Goal: Task Accomplishment & Management: Manage account settings

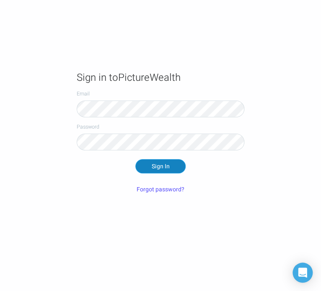
click at [159, 170] on button "Sign In" at bounding box center [160, 166] width 50 height 14
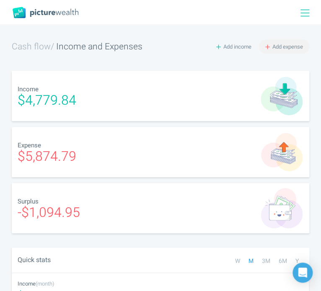
click at [291, 47] on span "Add expense" at bounding box center [288, 47] width 31 height 8
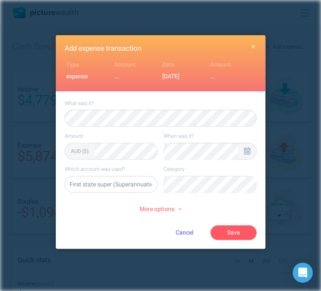
click at [244, 149] on icon at bounding box center [247, 151] width 6 height 8
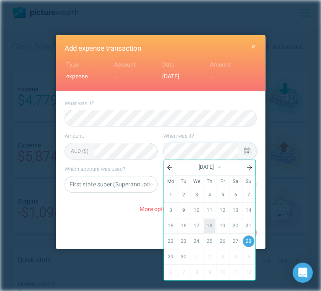
click at [211, 223] on link "18" at bounding box center [210, 226] width 12 height 14
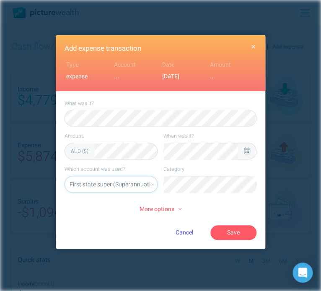
select select "5469"
click at [231, 206] on li "Restaurants" at bounding box center [210, 202] width 86 height 13
click at [236, 233] on button "Save" at bounding box center [233, 233] width 46 height 14
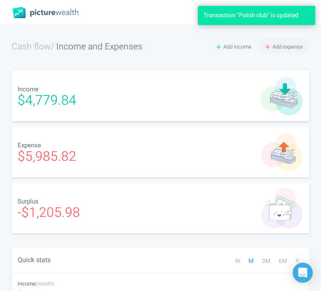
click at [286, 46] on span "Add expense" at bounding box center [288, 47] width 31 height 8
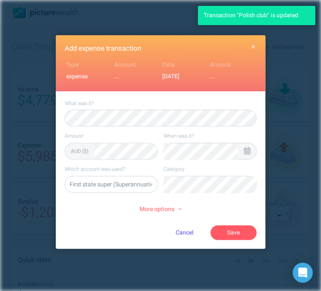
click at [243, 148] on div at bounding box center [247, 151] width 18 height 16
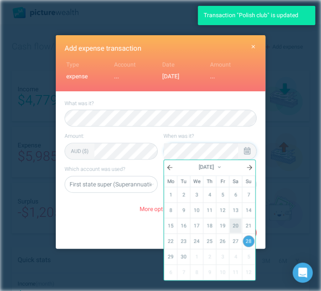
click at [231, 222] on link "20" at bounding box center [236, 226] width 12 height 14
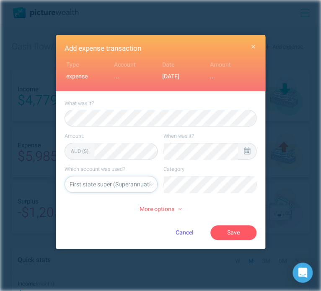
select select "5469"
click at [230, 210] on li "Restaurants" at bounding box center [210, 202] width 86 height 13
click at [244, 233] on button "Save" at bounding box center [233, 233] width 46 height 14
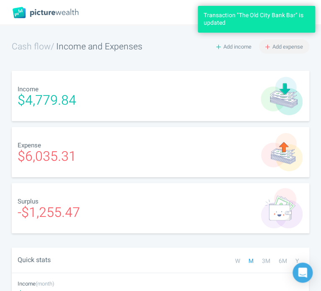
click at [270, 44] on button "Add expense" at bounding box center [284, 46] width 50 height 14
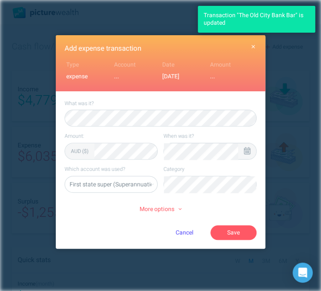
click at [244, 151] on icon at bounding box center [247, 151] width 6 height 8
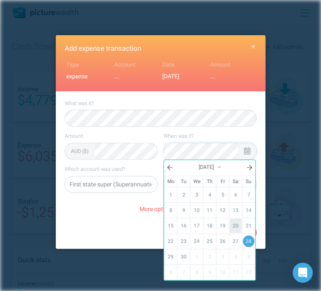
click at [235, 221] on link "20" at bounding box center [236, 226] width 12 height 14
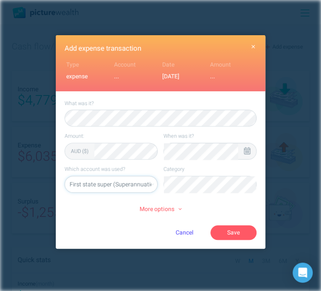
select select "5469"
click at [221, 205] on li "Restaurants" at bounding box center [210, 202] width 86 height 13
click at [250, 238] on button "Save" at bounding box center [233, 233] width 46 height 14
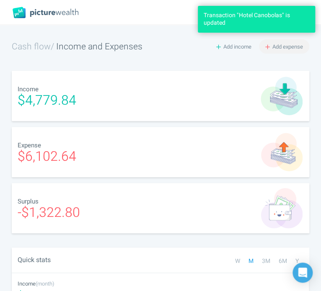
click at [291, 45] on span "Add expense" at bounding box center [288, 47] width 31 height 8
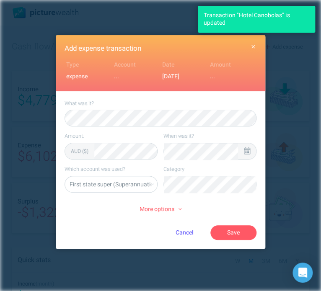
click at [246, 147] on icon at bounding box center [247, 151] width 6 height 8
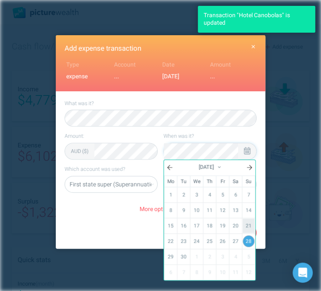
click at [243, 223] on link "21" at bounding box center [249, 226] width 12 height 14
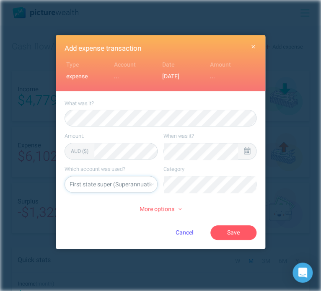
select select "5469"
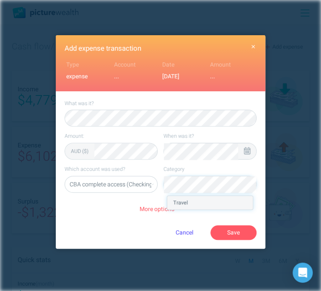
click at [205, 206] on li "Travel" at bounding box center [210, 202] width 86 height 13
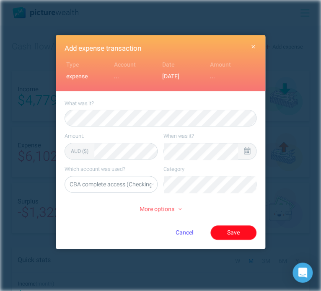
click at [228, 229] on button "Save" at bounding box center [233, 233] width 46 height 14
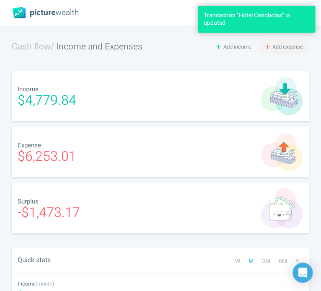
click at [288, 48] on span "Add expense" at bounding box center [288, 47] width 31 height 8
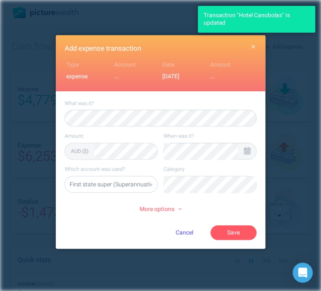
click at [252, 153] on div at bounding box center [247, 151] width 18 height 16
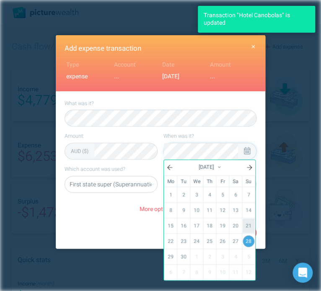
click at [252, 226] on link "21" at bounding box center [249, 226] width 12 height 14
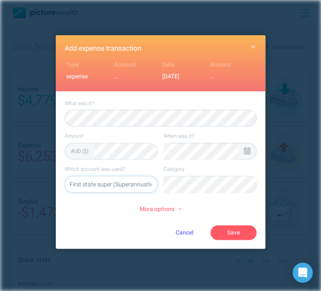
select select "5469"
click at [225, 202] on li "Restaurants" at bounding box center [210, 202] width 86 height 13
click at [241, 234] on button "Save" at bounding box center [233, 233] width 46 height 14
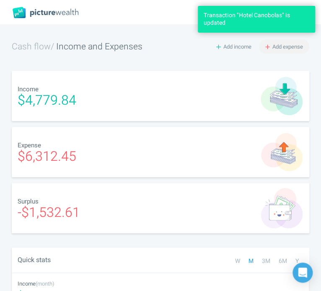
click at [289, 44] on span "Add expense" at bounding box center [288, 47] width 31 height 8
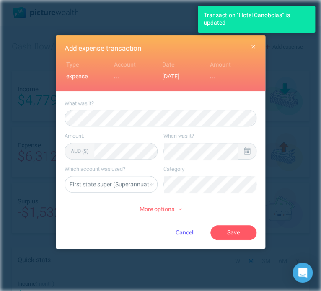
click at [242, 151] on div at bounding box center [247, 151] width 18 height 16
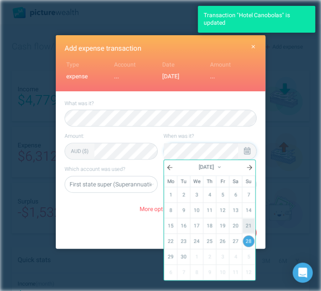
click at [247, 225] on link "21" at bounding box center [249, 226] width 12 height 14
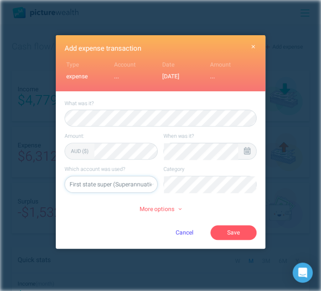
select select "5469"
click at [215, 208] on li "Beauty" at bounding box center [210, 202] width 86 height 13
click at [252, 236] on button "Save" at bounding box center [233, 233] width 46 height 14
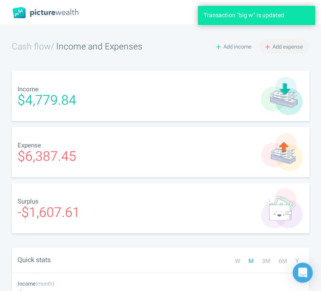
click at [294, 44] on span "Add expense" at bounding box center [288, 47] width 31 height 8
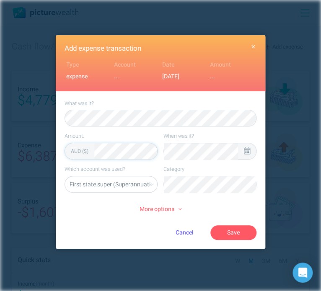
click at [249, 148] on icon at bounding box center [247, 151] width 6 height 8
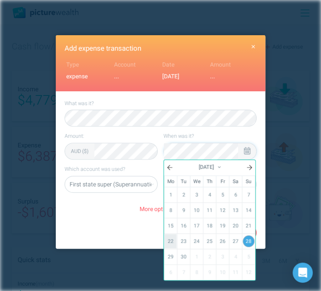
click at [171, 238] on link "22" at bounding box center [171, 241] width 12 height 14
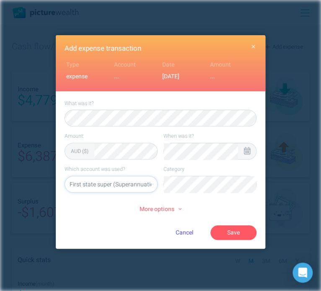
select select "5469"
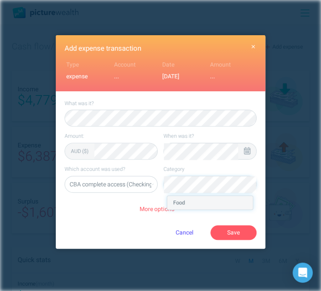
click at [188, 200] on li "Food" at bounding box center [210, 202] width 86 height 13
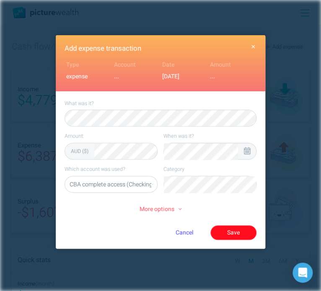
click at [234, 229] on button "Save" at bounding box center [233, 233] width 46 height 14
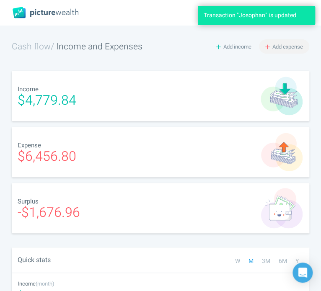
click at [295, 46] on span "Add expense" at bounding box center [288, 47] width 31 height 8
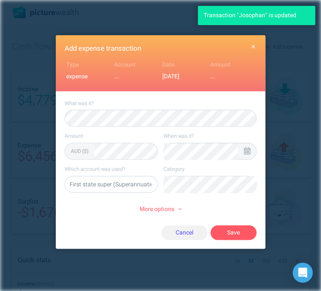
click at [177, 232] on button "Cancel" at bounding box center [184, 233] width 46 height 14
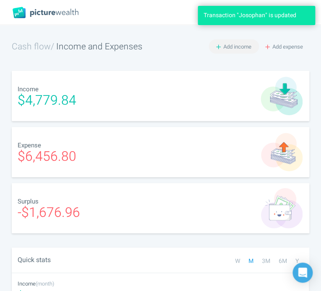
click at [229, 43] on span "Add income" at bounding box center [237, 47] width 28 height 8
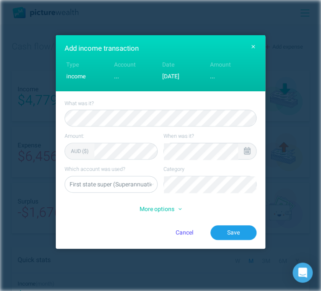
click at [245, 149] on icon at bounding box center [247, 151] width 6 height 8
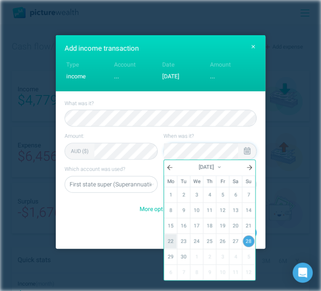
click at [173, 236] on link "22" at bounding box center [171, 241] width 12 height 14
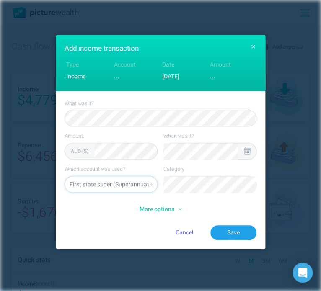
select select "5469"
click at [242, 236] on button "Save" at bounding box center [233, 233] width 46 height 14
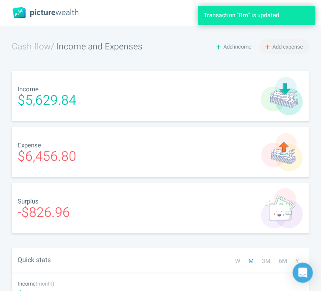
click at [280, 44] on span "Add expense" at bounding box center [288, 47] width 31 height 8
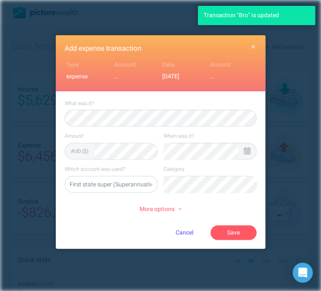
click at [244, 148] on icon at bounding box center [247, 151] width 6 height 8
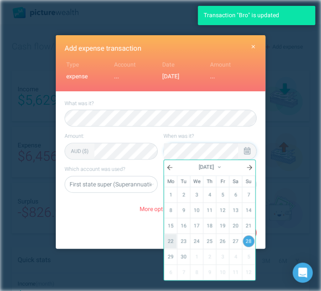
click at [169, 235] on link "22" at bounding box center [171, 241] width 12 height 14
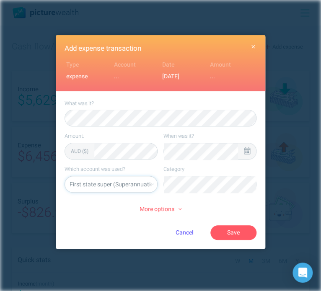
select select "5469"
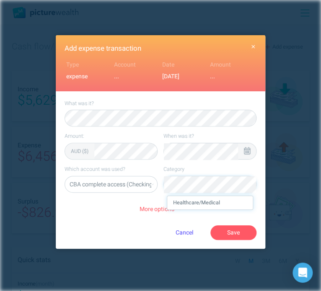
click at [230, 207] on li "Healthcare/Medical" at bounding box center [210, 202] width 86 height 13
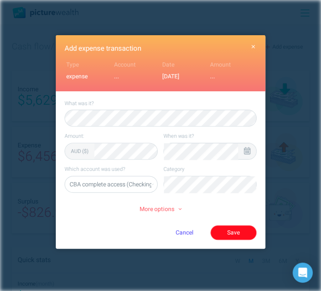
click at [239, 231] on button "Save" at bounding box center [233, 233] width 46 height 14
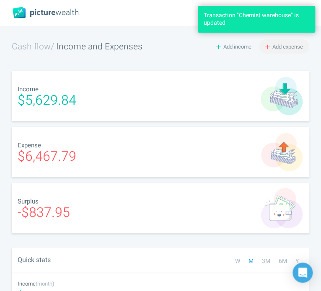
click at [288, 44] on span "Add expense" at bounding box center [288, 47] width 31 height 8
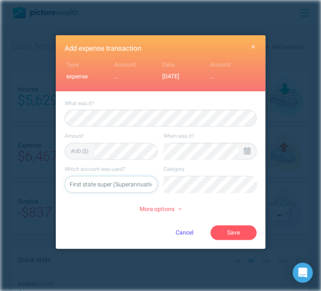
select select "5469"
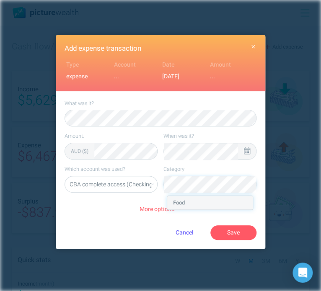
click at [212, 205] on li "Food" at bounding box center [210, 202] width 86 height 13
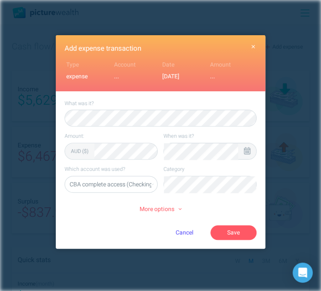
click at [247, 151] on icon at bounding box center [247, 151] width 6 height 8
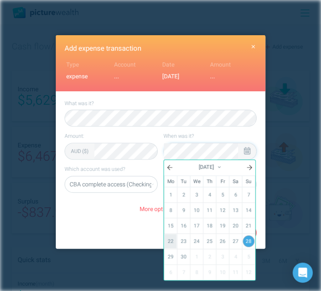
click at [174, 237] on link "22" at bounding box center [171, 241] width 12 height 14
click at [106, 226] on div "Cancel Save" at bounding box center [161, 233] width 192 height 14
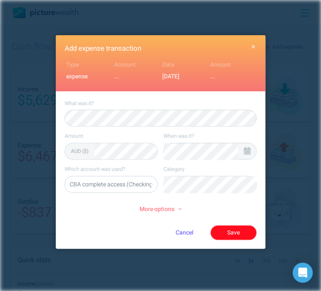
click at [234, 228] on button "Save" at bounding box center [233, 233] width 46 height 14
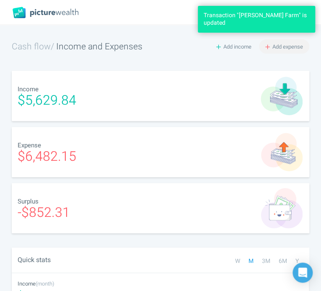
click at [287, 49] on span "Add expense" at bounding box center [288, 47] width 31 height 8
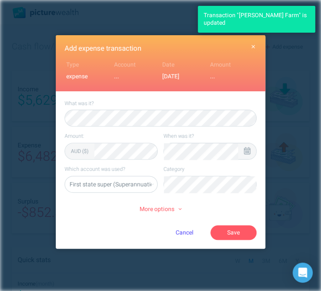
click at [253, 44] on icon "button" at bounding box center [254, 47] width 4 height 6
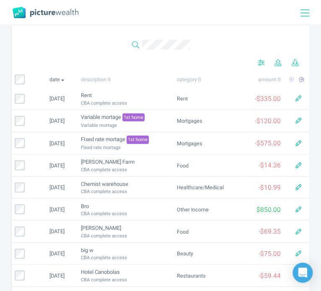
scroll to position [0, 0]
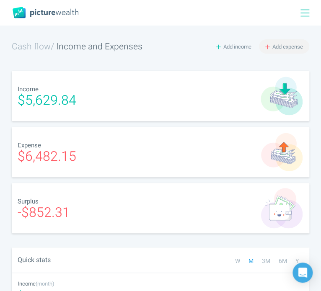
click at [288, 45] on span "Add expense" at bounding box center [288, 47] width 31 height 8
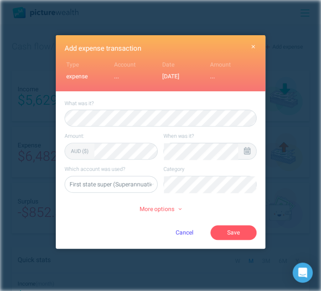
click at [247, 149] on icon at bounding box center [247, 151] width 6 height 8
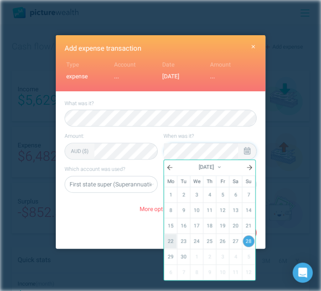
click at [172, 238] on link "22" at bounding box center [171, 241] width 12 height 14
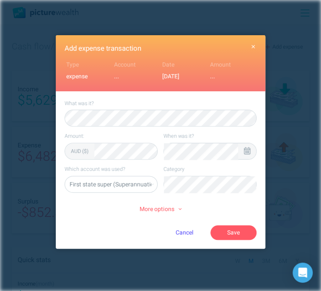
select select "5469"
click at [229, 206] on li "Utilities" at bounding box center [210, 202] width 86 height 13
click at [235, 233] on button "Save" at bounding box center [233, 233] width 46 height 14
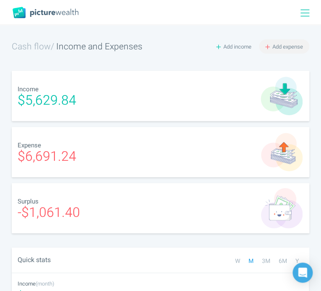
click at [291, 46] on span "Add expense" at bounding box center [288, 47] width 31 height 8
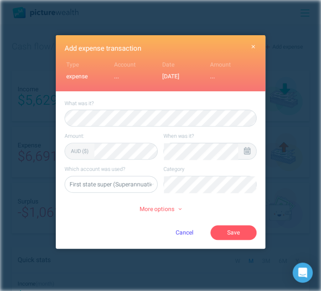
click at [248, 150] on icon at bounding box center [247, 151] width 6 height 8
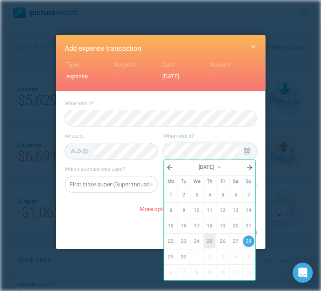
click at [212, 242] on link "25" at bounding box center [210, 241] width 12 height 14
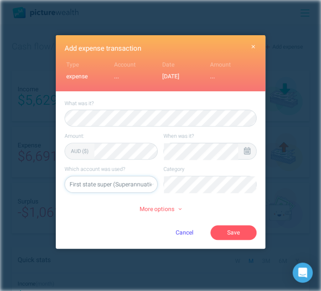
select select "5469"
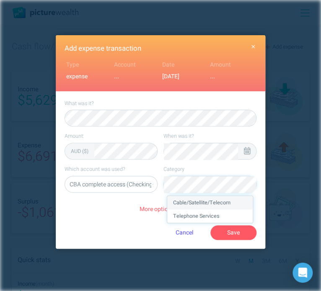
click at [206, 200] on li "Cable/Satellite/Telecom" at bounding box center [210, 202] width 86 height 13
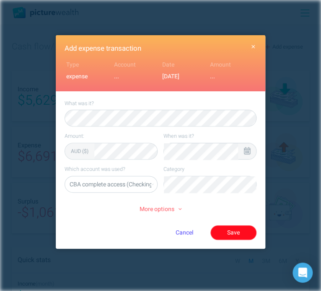
click at [223, 234] on button "Save" at bounding box center [233, 233] width 46 height 14
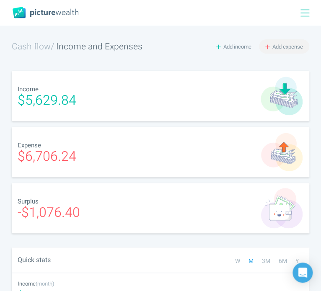
click at [289, 43] on span "Add expense" at bounding box center [288, 47] width 31 height 8
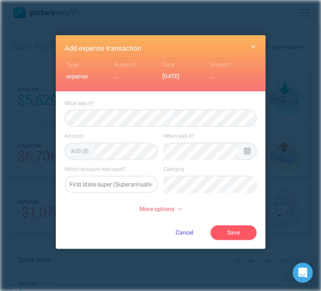
click at [245, 147] on icon at bounding box center [247, 151] width 6 height 8
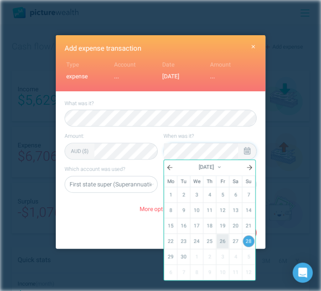
click at [223, 242] on link "26" at bounding box center [223, 241] width 12 height 14
click at [202, 106] on div "What was it?" at bounding box center [161, 113] width 192 height 26
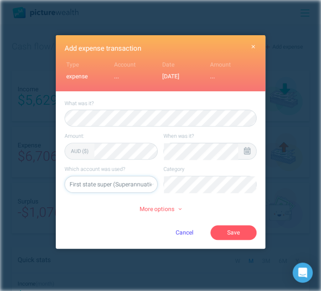
select select "5469"
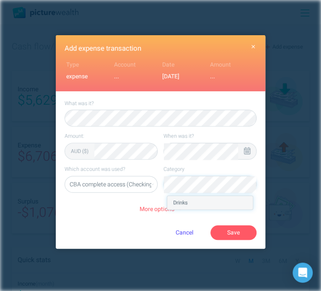
click at [210, 208] on li "Drinks" at bounding box center [210, 202] width 86 height 13
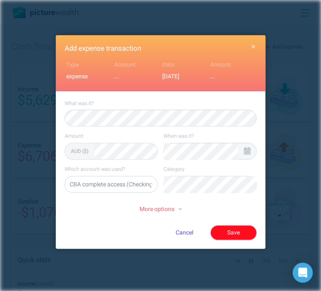
click at [227, 229] on button "Save" at bounding box center [233, 233] width 46 height 14
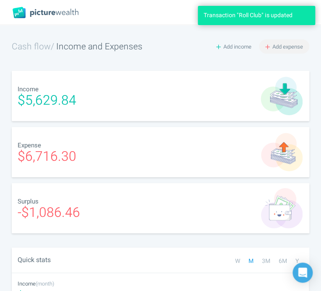
click at [287, 48] on span "Add expense" at bounding box center [288, 47] width 31 height 8
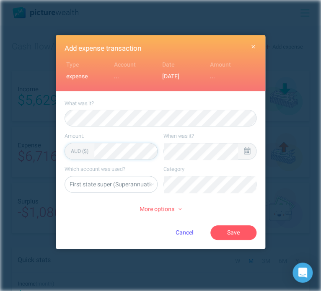
click at [244, 151] on icon at bounding box center [247, 151] width 6 height 8
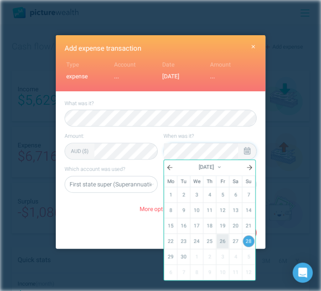
click at [219, 239] on link "26" at bounding box center [223, 241] width 12 height 14
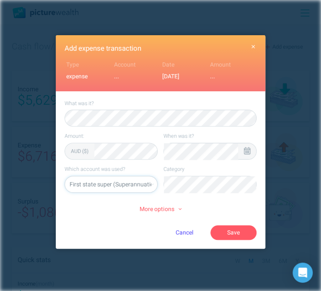
select select "5469"
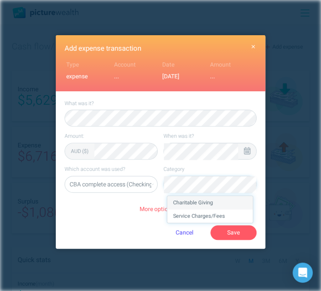
click at [192, 202] on li "Charitable Giving" at bounding box center [210, 202] width 86 height 13
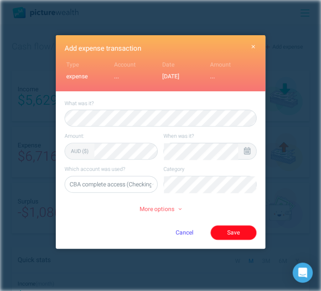
click at [238, 230] on button "Save" at bounding box center [233, 233] width 46 height 14
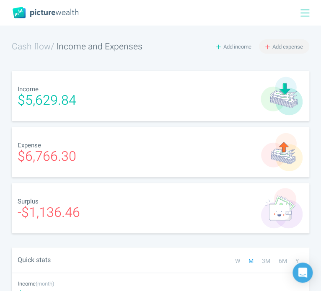
click at [281, 48] on span "Add expense" at bounding box center [288, 47] width 31 height 8
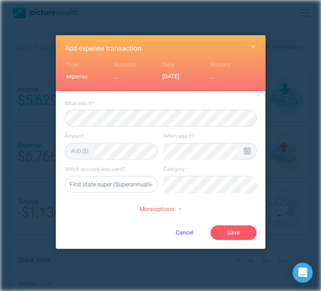
click at [248, 147] on icon at bounding box center [247, 151] width 6 height 8
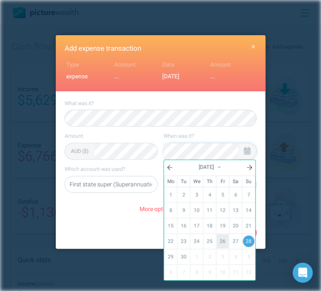
click at [224, 237] on link "26" at bounding box center [223, 241] width 12 height 14
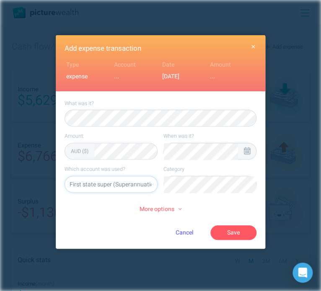
select select "5469"
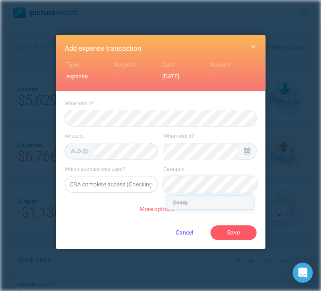
click at [187, 202] on li "Drinks" at bounding box center [210, 202] width 86 height 13
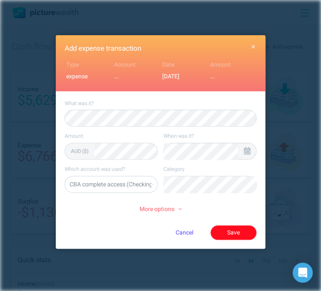
click at [236, 230] on button "Save" at bounding box center [233, 233] width 46 height 14
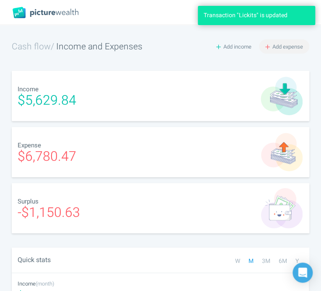
click at [273, 43] on span "Add expense" at bounding box center [288, 47] width 31 height 8
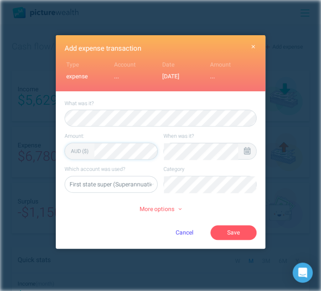
click at [248, 151] on icon at bounding box center [247, 151] width 6 height 8
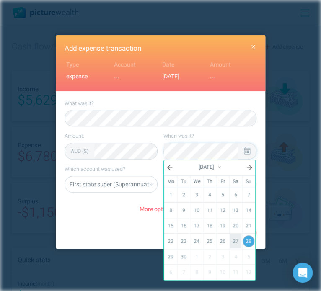
click at [233, 240] on link "27" at bounding box center [236, 241] width 12 height 14
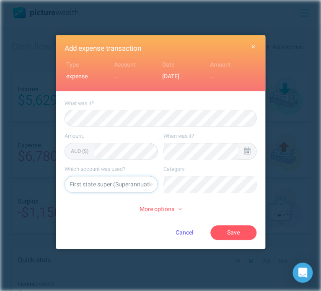
select select "5469"
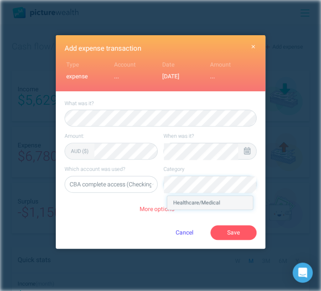
click at [216, 199] on li "Healthcare/Medical" at bounding box center [210, 202] width 86 height 13
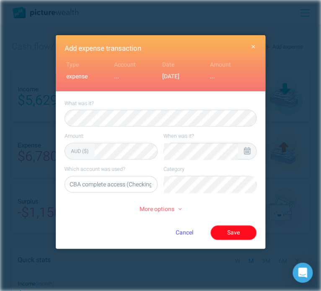
click at [222, 233] on button "Save" at bounding box center [233, 233] width 46 height 14
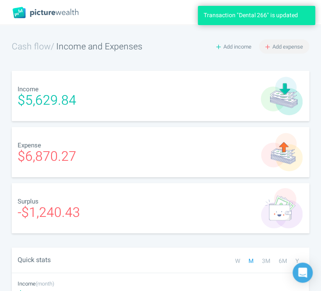
click at [288, 45] on span "Add expense" at bounding box center [288, 47] width 31 height 8
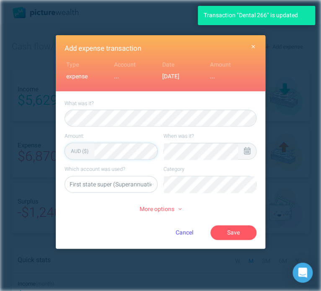
click at [245, 148] on icon at bounding box center [247, 151] width 6 height 8
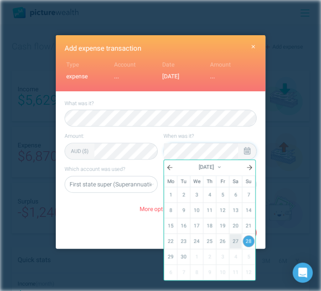
click at [231, 243] on link "27" at bounding box center [236, 241] width 12 height 14
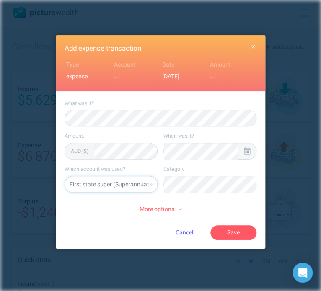
select select "5469"
click at [215, 205] on li "Food" at bounding box center [210, 202] width 86 height 13
click at [237, 231] on button "Save" at bounding box center [233, 233] width 46 height 14
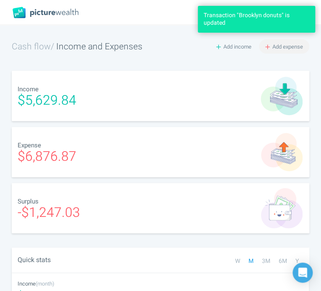
click at [283, 46] on span "Add expense" at bounding box center [288, 47] width 31 height 8
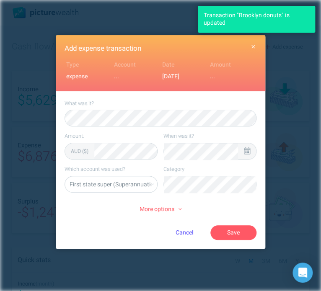
click at [244, 146] on div at bounding box center [247, 151] width 18 height 16
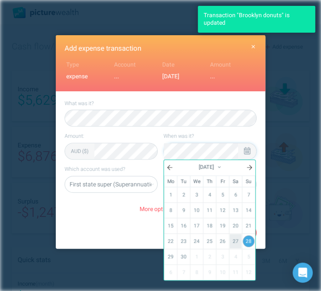
click at [234, 243] on link "27" at bounding box center [236, 241] width 12 height 14
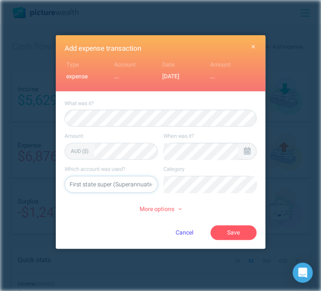
select select "5469"
click at [230, 206] on li "Food" at bounding box center [210, 202] width 86 height 13
click at [236, 233] on button "Save" at bounding box center [233, 233] width 46 height 14
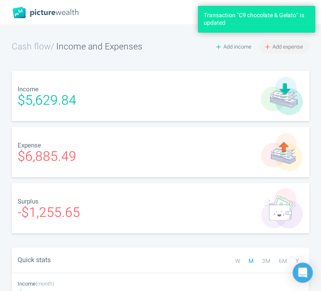
click at [286, 45] on span "Add expense" at bounding box center [288, 47] width 31 height 8
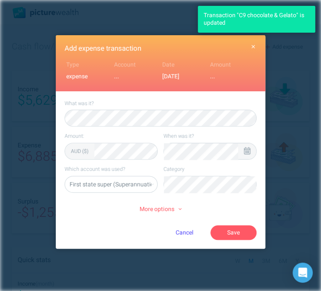
click at [253, 153] on div at bounding box center [247, 151] width 18 height 16
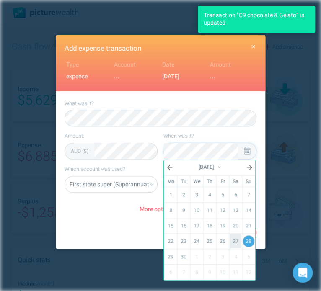
click at [235, 239] on link "27" at bounding box center [236, 241] width 12 height 14
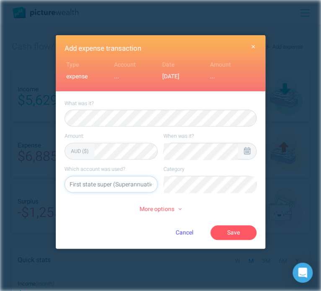
select select "5469"
click at [220, 200] on li "Groceries" at bounding box center [210, 202] width 86 height 13
click at [236, 230] on button "Save" at bounding box center [233, 233] width 46 height 14
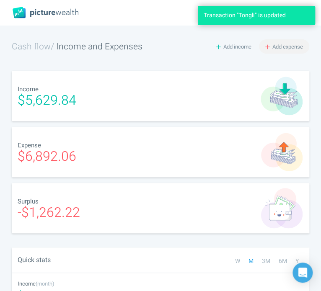
click at [286, 45] on span "Add expense" at bounding box center [288, 47] width 31 height 8
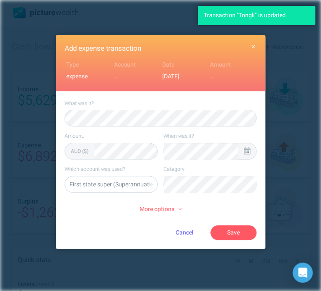
click at [251, 156] on div at bounding box center [247, 151] width 18 height 16
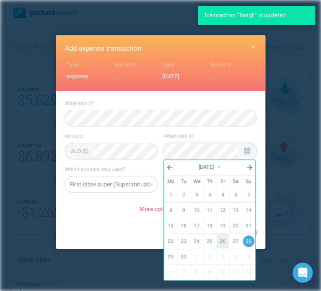
click at [222, 240] on link "26" at bounding box center [223, 241] width 12 height 14
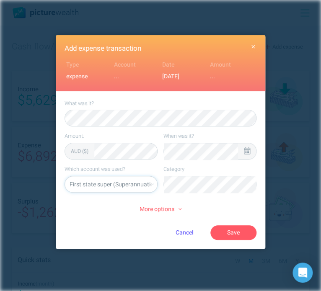
select select "5469"
click at [225, 204] on li "Gasoline/Fuel" at bounding box center [210, 202] width 86 height 13
click at [236, 231] on button "Save" at bounding box center [233, 233] width 46 height 14
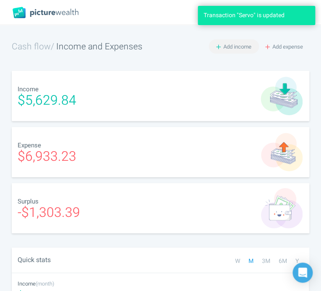
click at [231, 47] on span "Add income" at bounding box center [237, 47] width 28 height 8
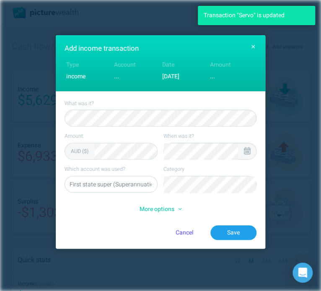
click at [241, 148] on div at bounding box center [247, 151] width 18 height 16
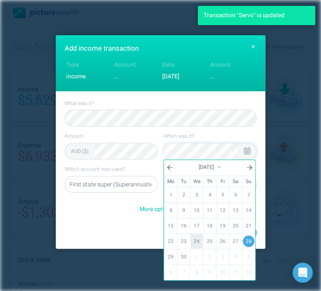
click at [202, 239] on link "24" at bounding box center [197, 241] width 12 height 14
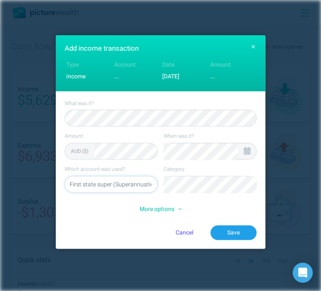
select select "5469"
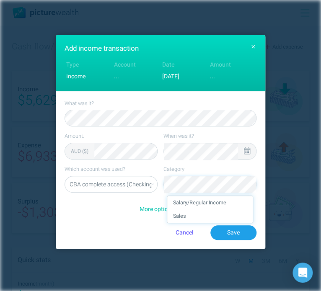
click at [231, 206] on li "Salary/Regular Income" at bounding box center [210, 202] width 86 height 13
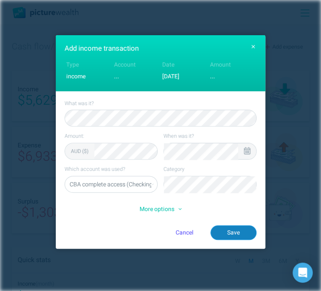
click at [239, 231] on button "Save" at bounding box center [233, 233] width 46 height 14
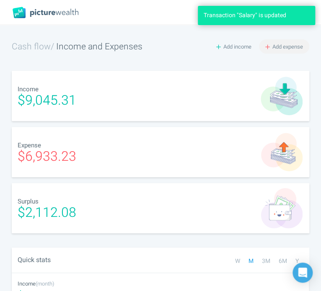
click at [280, 44] on span "Add expense" at bounding box center [288, 47] width 31 height 8
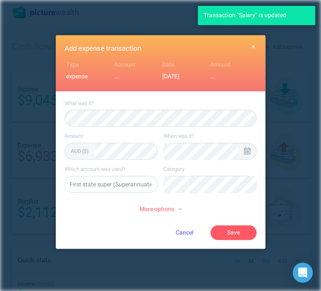
click at [247, 47] on button "button" at bounding box center [253, 47] width 13 height 13
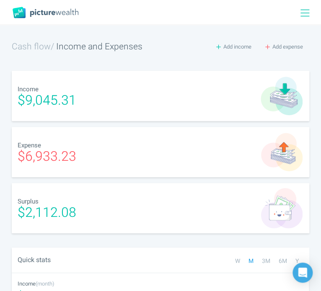
click at [247, 47] on span "Add income" at bounding box center [237, 47] width 28 height 8
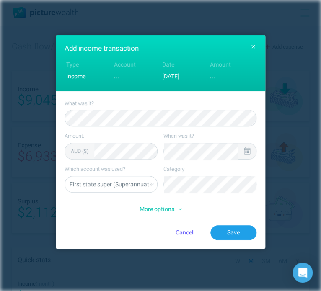
click at [247, 145] on div at bounding box center [247, 151] width 18 height 16
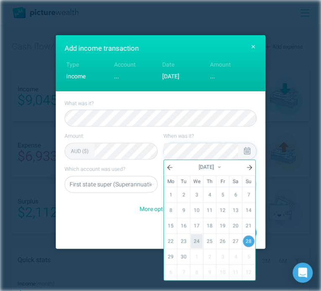
click at [196, 239] on link "24" at bounding box center [197, 241] width 12 height 14
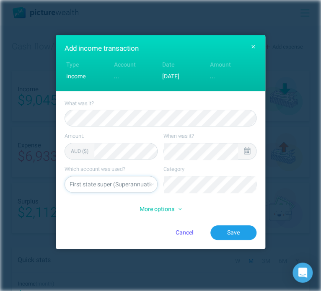
select select "5469"
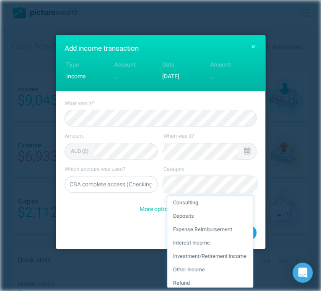
click at [224, 231] on li "Expense Reimbursement" at bounding box center [210, 229] width 86 height 13
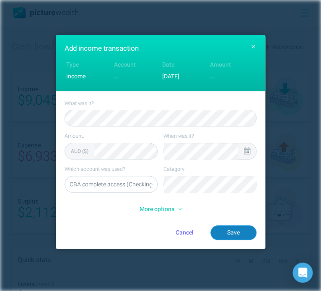
click at [252, 231] on button "Save" at bounding box center [233, 233] width 46 height 14
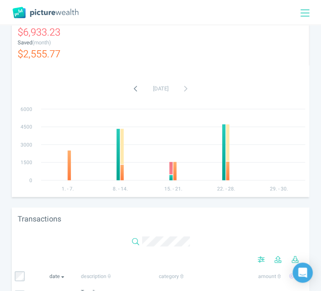
scroll to position [290, 0]
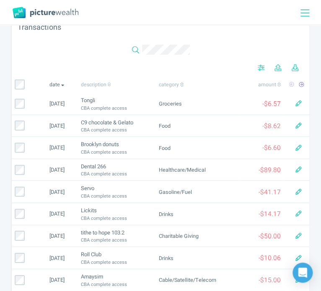
click at [174, 117] on td "Food" at bounding box center [198, 126] width 85 height 22
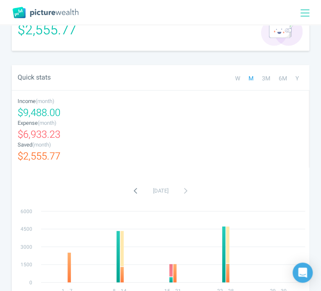
scroll to position [0, 0]
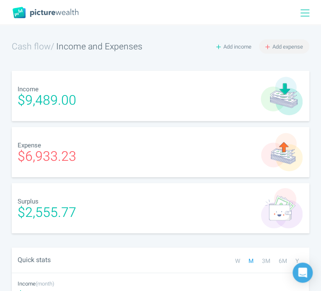
click at [282, 47] on span "Add expense" at bounding box center [288, 47] width 31 height 8
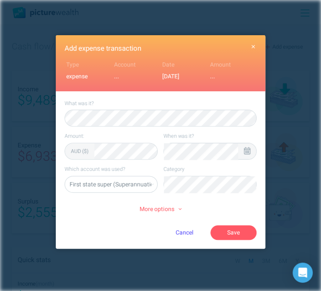
click at [254, 47] on icon "button" at bounding box center [254, 47] width 4 height 6
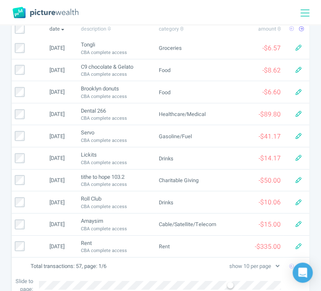
scroll to position [545, 0]
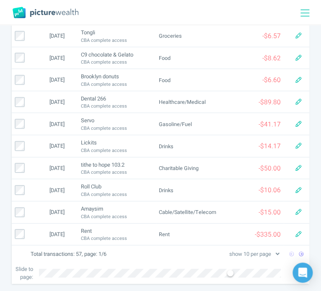
click at [242, 251] on select "show 10 per page show 25 per page show 50 per page show 100 per page" at bounding box center [254, 254] width 53 height 9
select select "100"
click at [228, 259] on select "show 10 per page show 25 per page show 50 per page show 100 per page" at bounding box center [254, 254] width 53 height 9
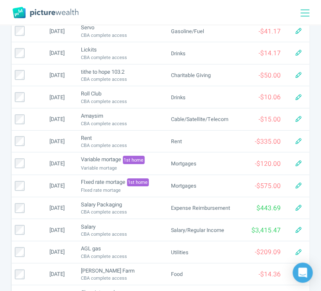
scroll to position [0, 0]
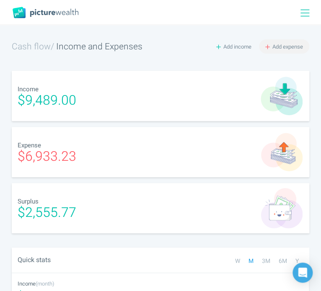
click at [289, 48] on span "Add expense" at bounding box center [288, 47] width 31 height 8
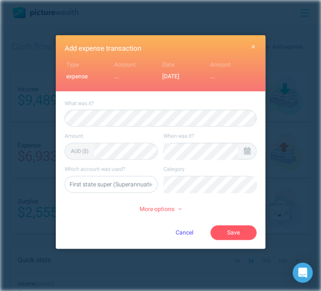
click at [247, 145] on div at bounding box center [247, 151] width 18 height 16
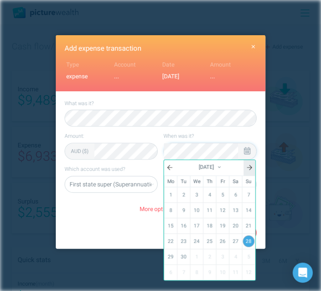
click at [248, 161] on link at bounding box center [250, 168] width 12 height 16
click at [213, 256] on link "30" at bounding box center [210, 257] width 12 height 14
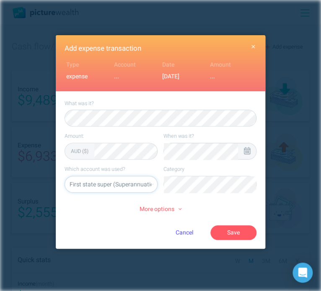
select select "44794"
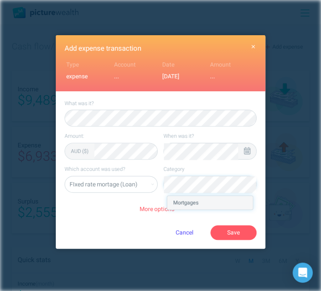
click at [174, 200] on li "Mortgages" at bounding box center [210, 202] width 86 height 13
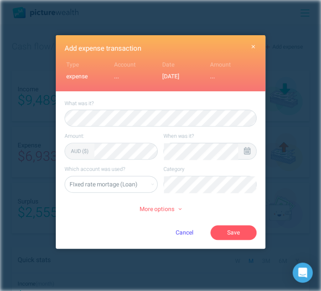
click at [164, 206] on span "More options" at bounding box center [161, 209] width 42 height 9
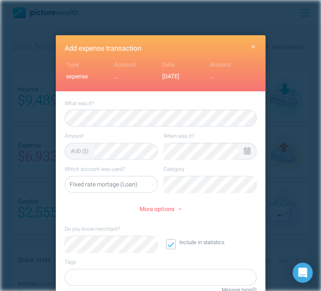
click at [104, 276] on div at bounding box center [161, 277] width 192 height 17
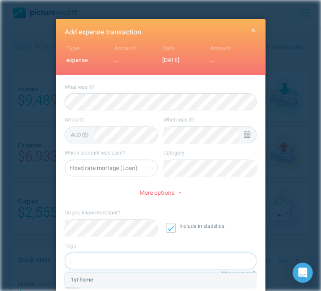
click at [103, 278] on div "1st home" at bounding box center [160, 279] width 191 height 13
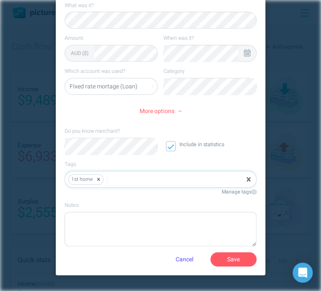
scroll to position [100, 0]
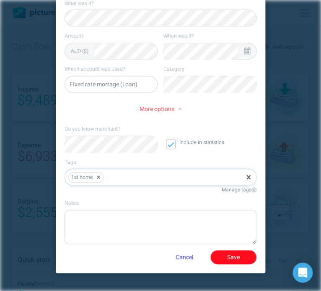
click at [234, 254] on button "Save" at bounding box center [233, 257] width 46 height 14
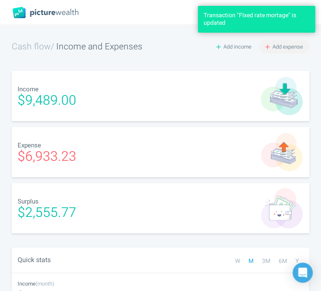
click at [288, 43] on span "Add expense" at bounding box center [288, 47] width 31 height 8
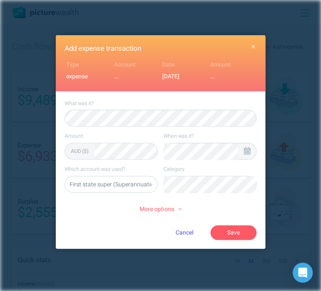
click at [247, 151] on icon at bounding box center [247, 151] width 6 height 8
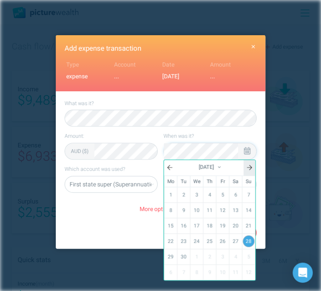
click at [245, 165] on link at bounding box center [250, 168] width 12 height 16
click at [206, 251] on link "30" at bounding box center [210, 257] width 12 height 14
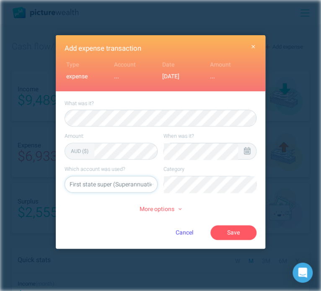
select select "44795"
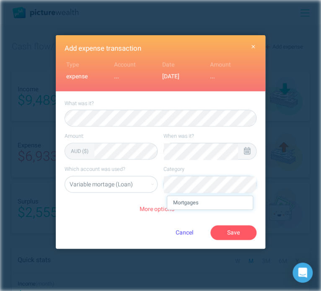
click at [212, 201] on li "Mortgages" at bounding box center [210, 202] width 86 height 13
click at [180, 208] on icon at bounding box center [180, 209] width 3 height 6
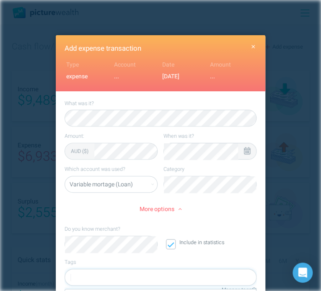
scroll to position [16, 0]
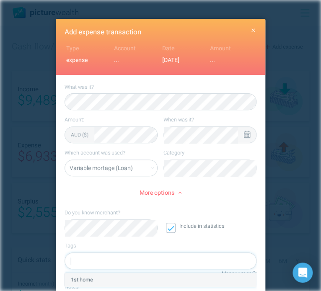
click at [171, 279] on div "1st home" at bounding box center [160, 279] width 191 height 13
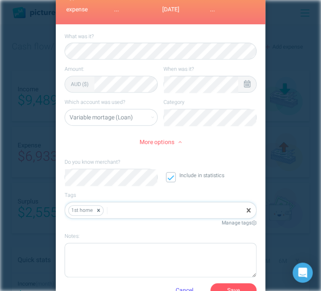
scroll to position [100, 0]
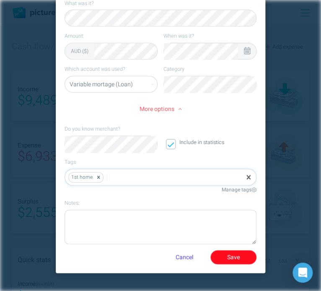
click at [236, 258] on button "Save" at bounding box center [233, 257] width 46 height 14
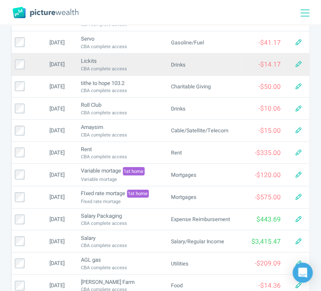
scroll to position [0, 0]
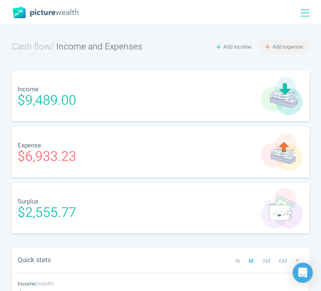
click at [275, 46] on span "Add expense" at bounding box center [288, 47] width 31 height 8
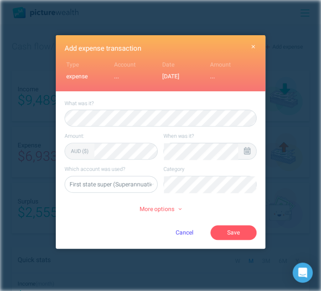
click at [243, 147] on div at bounding box center [247, 151] width 18 height 16
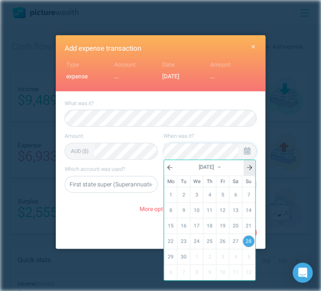
click at [249, 165] on icon at bounding box center [249, 168] width 5 height 6
click at [213, 252] on link "30" at bounding box center [210, 257] width 12 height 14
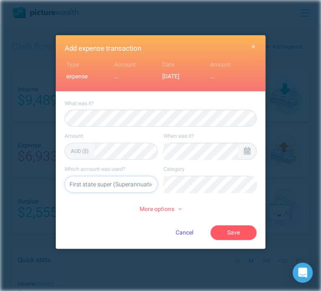
select select "5469"
click at [225, 206] on li "Rent" at bounding box center [210, 202] width 86 height 13
click at [236, 230] on button "Save" at bounding box center [233, 233] width 46 height 14
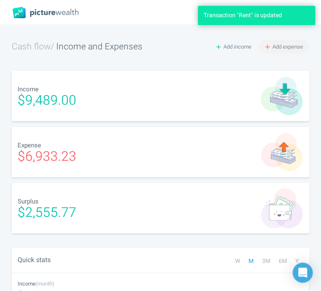
click at [291, 44] on span "Add expense" at bounding box center [288, 47] width 31 height 8
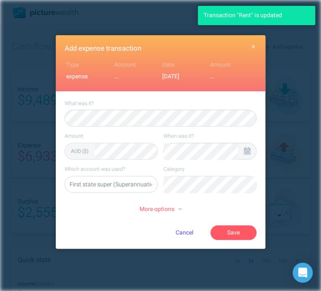
click at [253, 151] on div at bounding box center [247, 151] width 18 height 16
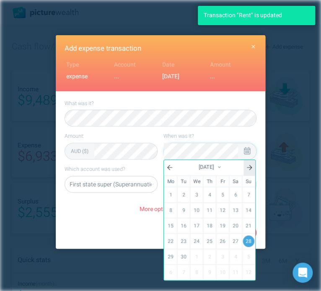
click at [250, 166] on icon at bounding box center [249, 167] width 5 height 5
click at [212, 234] on link "23" at bounding box center [210, 241] width 12 height 14
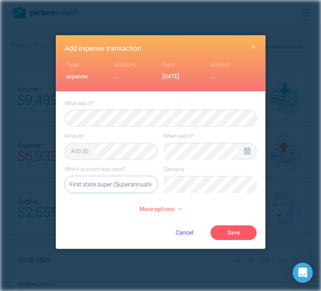
select select "44794"
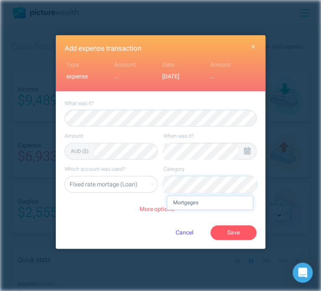
click at [199, 208] on li "Mortgages" at bounding box center [210, 202] width 86 height 13
click at [160, 208] on span "More options" at bounding box center [161, 209] width 42 height 9
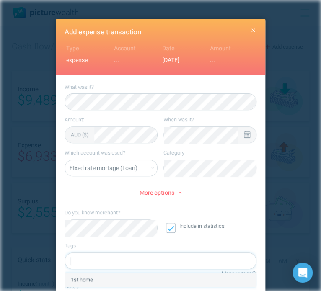
click at [159, 281] on div "1st home" at bounding box center [160, 279] width 191 height 13
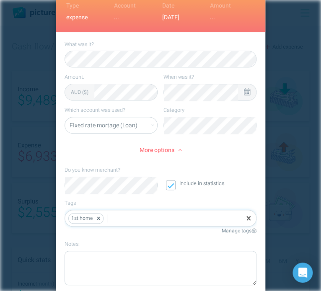
scroll to position [100, 0]
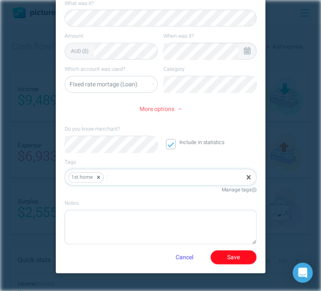
click at [240, 260] on button "Save" at bounding box center [233, 257] width 46 height 14
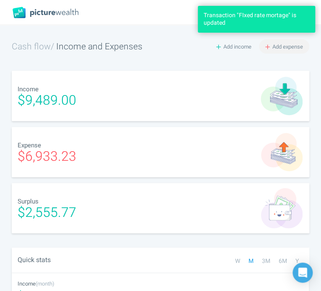
click at [282, 47] on span "Add expense" at bounding box center [288, 47] width 31 height 8
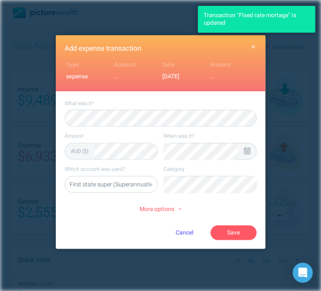
click at [253, 150] on div at bounding box center [247, 151] width 18 height 16
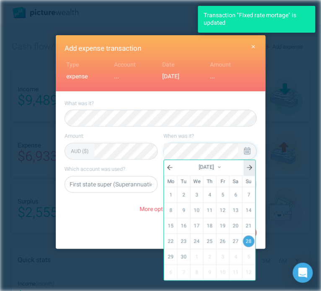
click at [255, 168] on link at bounding box center [250, 168] width 12 height 16
click at [215, 239] on link "23" at bounding box center [210, 241] width 12 height 14
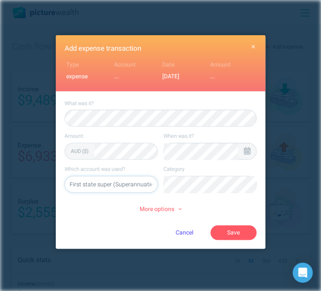
select select "44795"
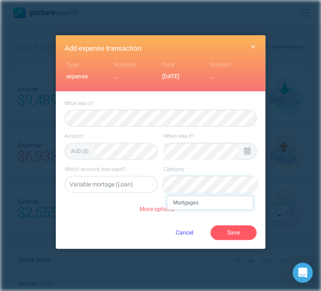
click at [208, 202] on li "Mortgages" at bounding box center [210, 202] width 86 height 13
click at [169, 207] on span "More options" at bounding box center [161, 209] width 42 height 9
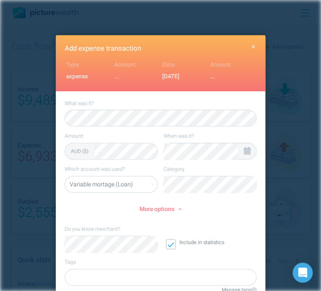
scroll to position [16, 0]
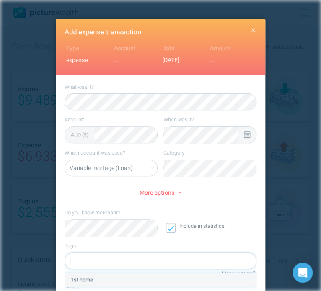
click at [173, 281] on div "1st home" at bounding box center [160, 279] width 191 height 13
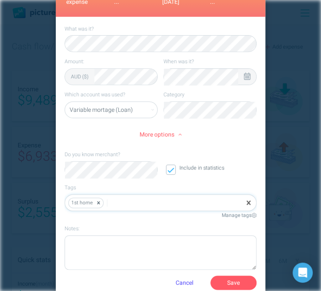
scroll to position [78, 0]
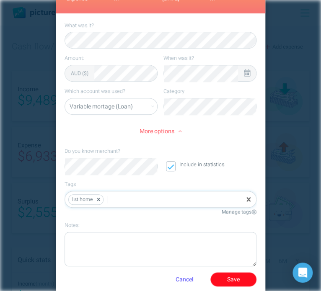
click at [243, 280] on button "Save" at bounding box center [233, 280] width 46 height 14
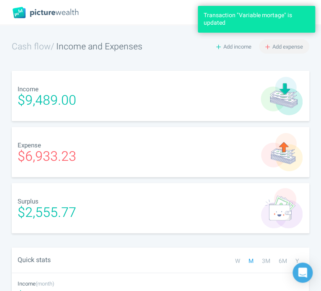
click at [286, 47] on span "Add expense" at bounding box center [288, 47] width 31 height 8
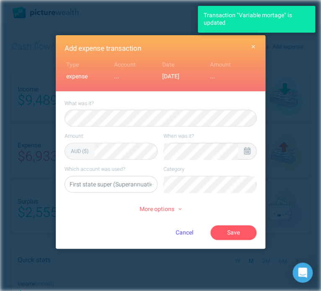
click at [248, 151] on icon at bounding box center [247, 151] width 6 height 8
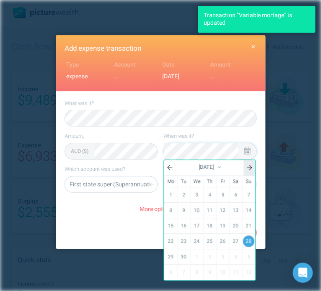
click at [253, 168] on link at bounding box center [250, 168] width 12 height 16
click at [210, 239] on link "23" at bounding box center [210, 241] width 12 height 14
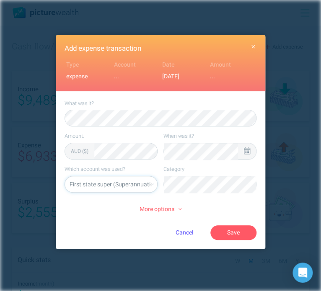
select select "5469"
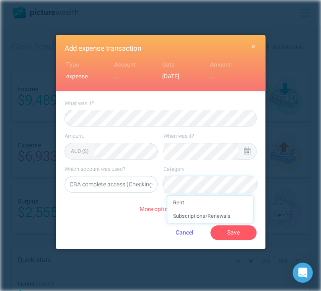
click at [208, 206] on li "Rent" at bounding box center [210, 202] width 86 height 13
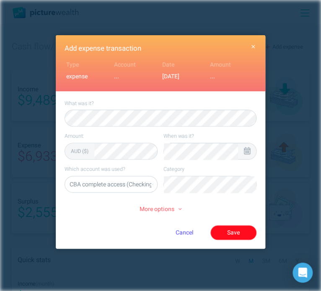
click at [234, 234] on button "Save" at bounding box center [233, 233] width 46 height 14
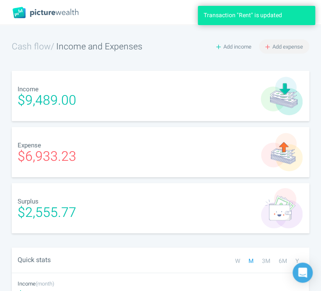
click at [285, 47] on span "Add expense" at bounding box center [288, 47] width 31 height 8
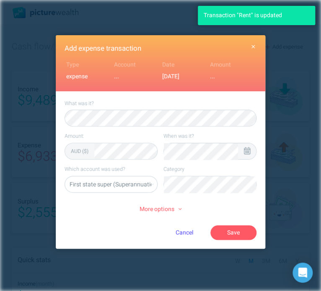
click at [245, 151] on icon at bounding box center [247, 151] width 6 height 8
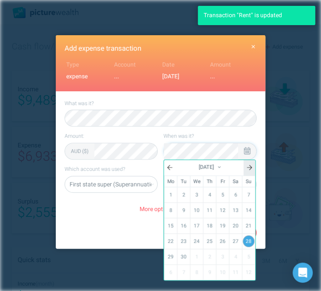
click at [252, 165] on icon at bounding box center [249, 168] width 5 height 6
click at [211, 222] on link "16" at bounding box center [210, 226] width 12 height 14
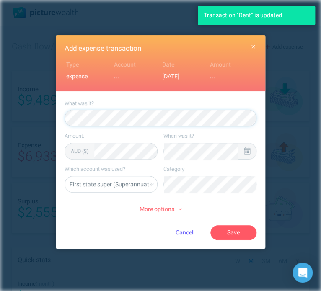
click at [127, 159] on div "AUD ($)" at bounding box center [111, 151] width 93 height 17
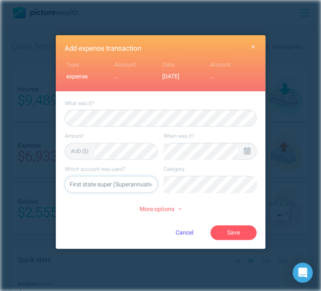
select select "44794"
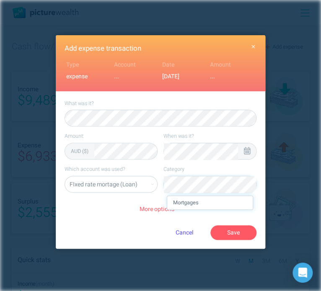
click at [203, 202] on li "Mortgages" at bounding box center [210, 202] width 86 height 13
click at [171, 210] on span "More options" at bounding box center [161, 209] width 42 height 9
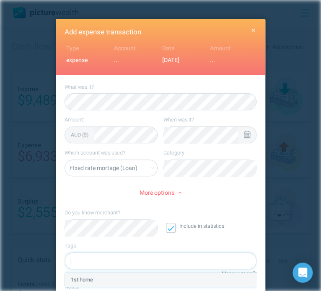
click at [153, 280] on div "1st home" at bounding box center [160, 279] width 191 height 13
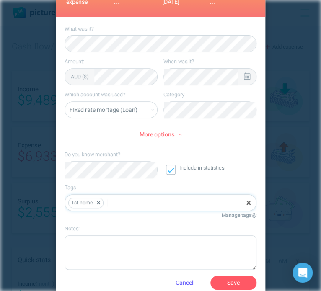
scroll to position [79, 0]
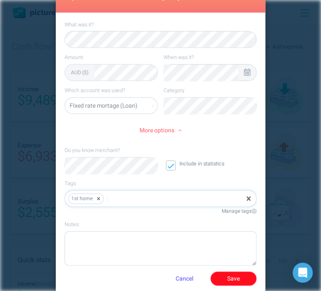
click at [237, 284] on button "Save" at bounding box center [233, 279] width 46 height 14
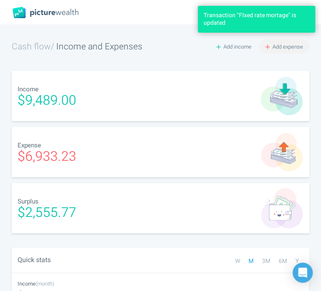
click at [290, 47] on span "Add expense" at bounding box center [288, 47] width 31 height 8
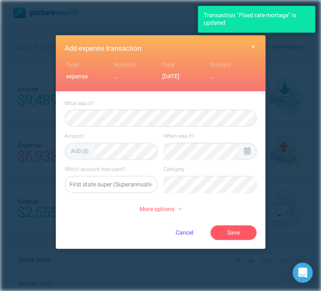
click at [253, 149] on div at bounding box center [247, 151] width 18 height 16
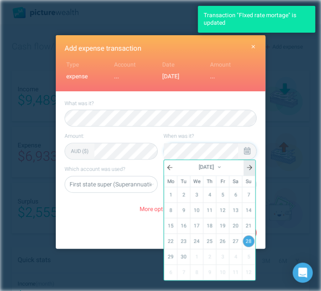
click at [250, 165] on icon at bounding box center [249, 168] width 5 height 6
click at [212, 226] on link "16" at bounding box center [210, 226] width 12 height 14
click at [231, 104] on label "What was it?" at bounding box center [161, 103] width 192 height 7
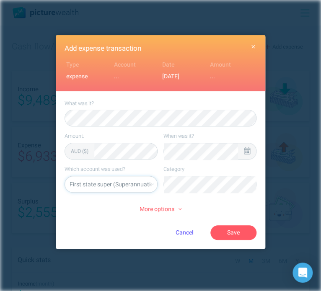
select select "44795"
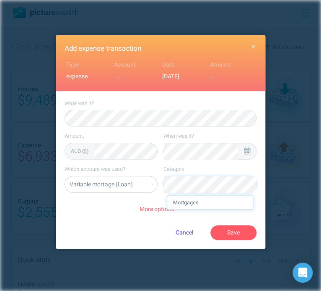
click at [201, 203] on li "Mortgages" at bounding box center [210, 202] width 86 height 13
click at [166, 210] on span "More options" at bounding box center [161, 209] width 42 height 9
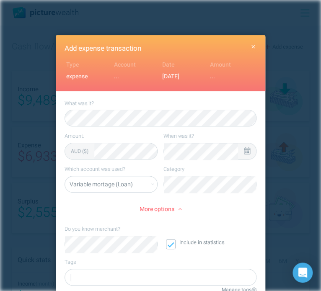
scroll to position [16, 0]
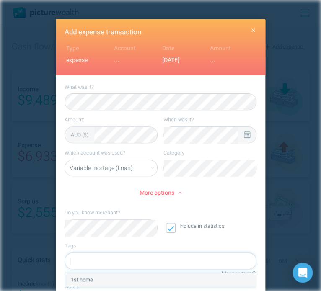
click at [174, 282] on div "1st home" at bounding box center [160, 279] width 191 height 13
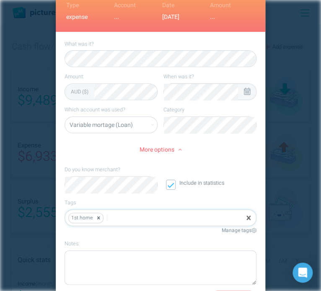
scroll to position [86, 0]
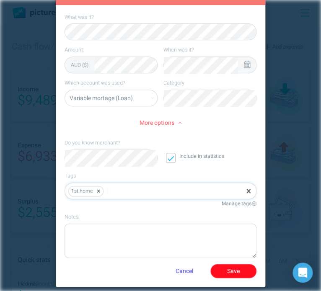
click at [243, 271] on button "Save" at bounding box center [233, 271] width 46 height 14
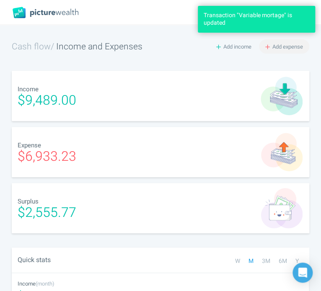
click at [292, 52] on button "Add expense" at bounding box center [284, 46] width 50 height 14
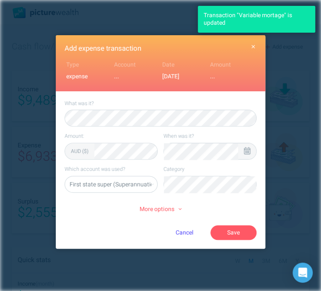
click at [253, 151] on div at bounding box center [247, 151] width 18 height 16
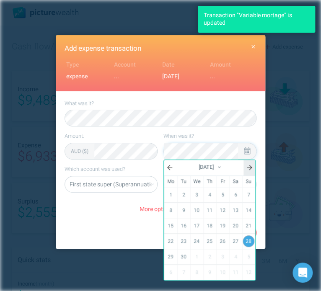
click at [252, 169] on icon at bounding box center [249, 168] width 5 height 6
click at [213, 224] on link "16" at bounding box center [210, 226] width 12 height 14
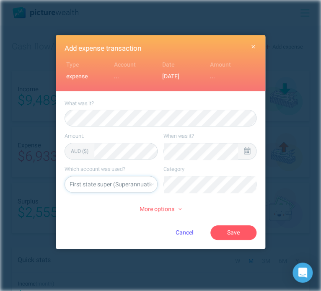
select select "44795"
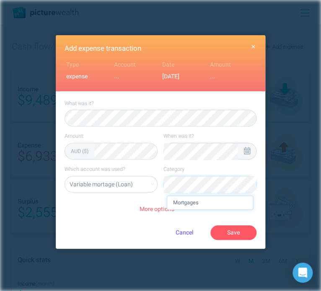
click at [201, 205] on li "Mortgages" at bounding box center [210, 202] width 86 height 13
click at [170, 208] on span "More options" at bounding box center [161, 209] width 42 height 9
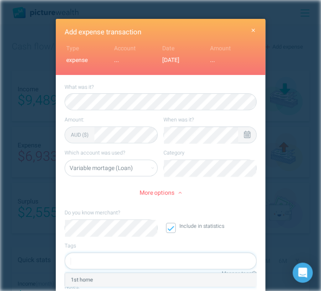
click at [178, 280] on div "1st home" at bounding box center [160, 279] width 191 height 13
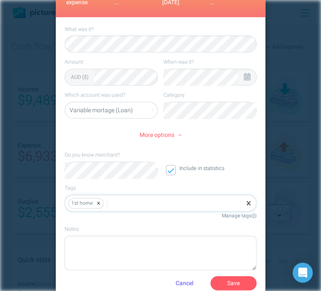
scroll to position [76, 0]
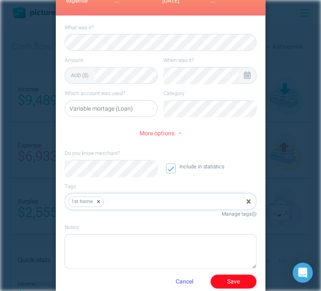
click at [240, 288] on button "Save" at bounding box center [233, 282] width 46 height 14
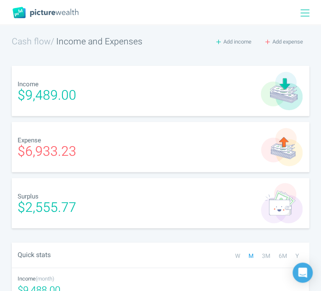
scroll to position [0, 0]
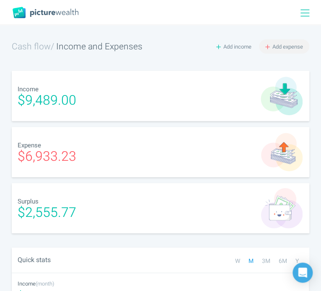
click at [292, 44] on span "Add expense" at bounding box center [288, 47] width 31 height 8
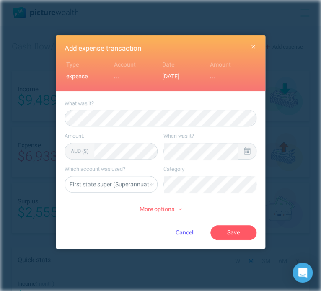
click at [253, 148] on div at bounding box center [247, 151] width 18 height 16
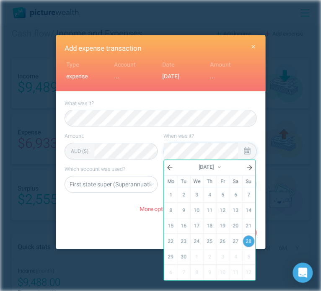
scroll to position [20, 0]
click at [253, 164] on link at bounding box center [250, 168] width 12 height 16
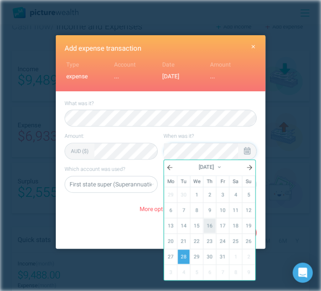
click at [212, 222] on link "16" at bounding box center [210, 226] width 12 height 14
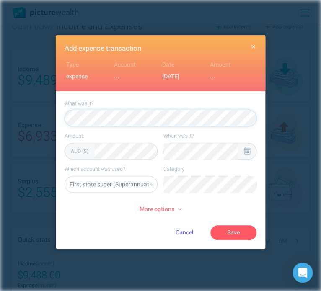
click at [245, 150] on icon at bounding box center [247, 151] width 6 height 8
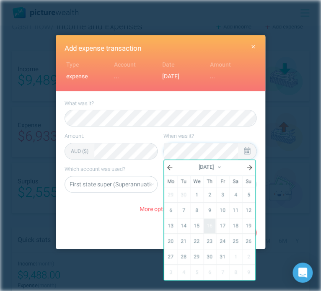
click at [213, 224] on link "16" at bounding box center [210, 226] width 12 height 14
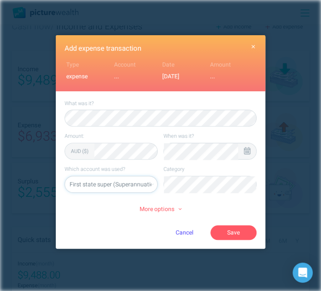
select select "5469"
click at [208, 203] on li "Rent" at bounding box center [210, 202] width 86 height 13
click at [236, 234] on button "Save" at bounding box center [233, 233] width 46 height 14
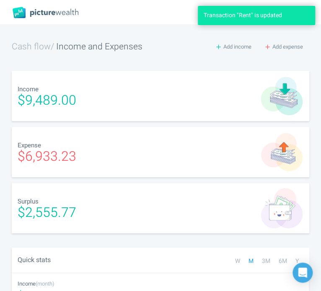
scroll to position [0, 0]
click at [291, 47] on span "Add expense" at bounding box center [288, 47] width 31 height 8
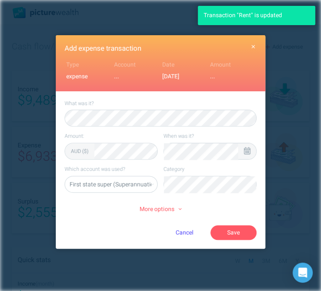
click at [255, 147] on div at bounding box center [247, 151] width 18 height 16
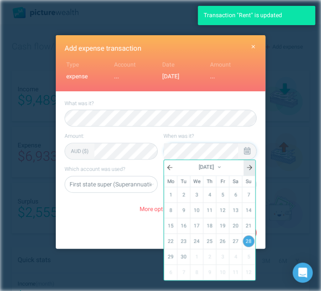
click at [252, 165] on link at bounding box center [250, 168] width 12 height 16
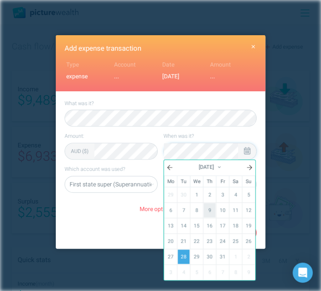
click at [213, 206] on link "9" at bounding box center [210, 210] width 12 height 14
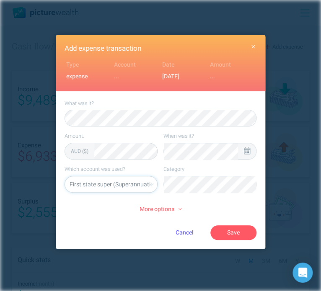
select select "44794"
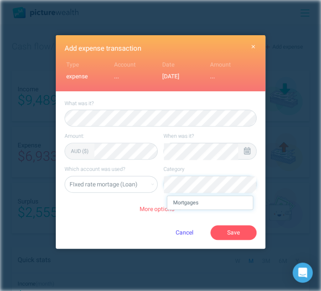
click at [206, 197] on li "Mortgages" at bounding box center [210, 202] width 86 height 13
click at [168, 206] on span "More options" at bounding box center [161, 209] width 42 height 9
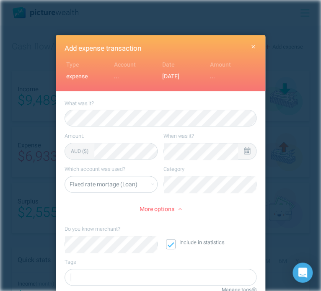
scroll to position [16, 0]
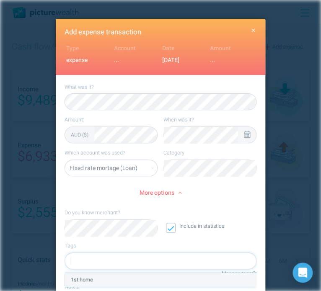
click at [155, 283] on div "1st home" at bounding box center [160, 279] width 191 height 13
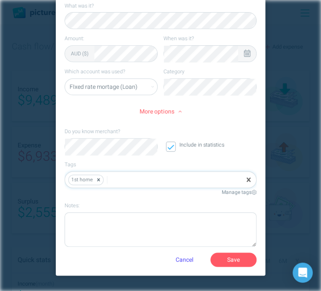
scroll to position [99, 0]
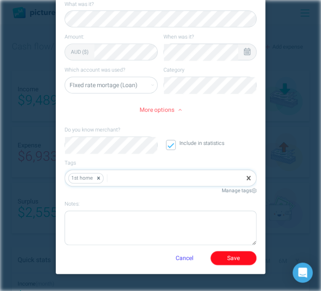
click at [236, 264] on button "Save" at bounding box center [233, 258] width 46 height 14
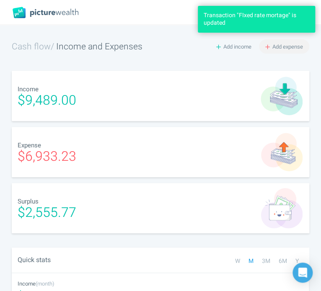
click at [288, 50] on span "Add expense" at bounding box center [288, 47] width 31 height 8
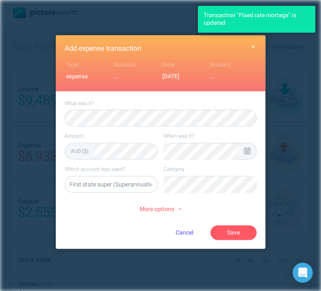
click at [244, 149] on icon at bounding box center [247, 151] width 6 height 8
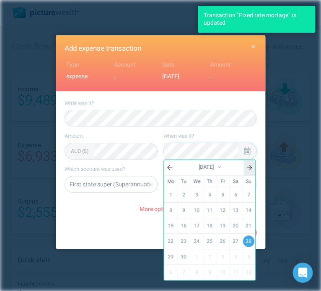
click at [253, 165] on link at bounding box center [250, 168] width 12 height 16
click at [209, 209] on link "9" at bounding box center [210, 210] width 12 height 14
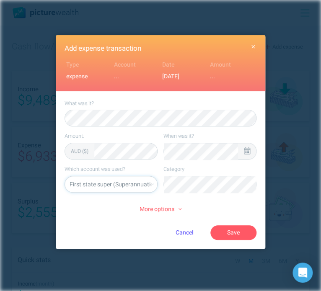
select select "44795"
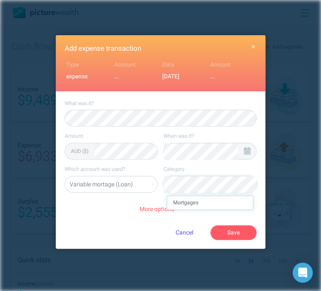
click at [209, 200] on li "Mortgages" at bounding box center [210, 202] width 86 height 13
click at [175, 209] on span "More options" at bounding box center [161, 209] width 42 height 9
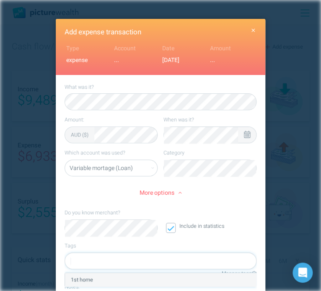
click at [170, 280] on div "1st home" at bounding box center [160, 279] width 191 height 13
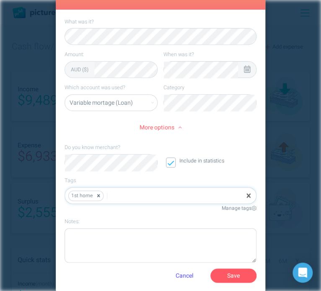
scroll to position [86, 0]
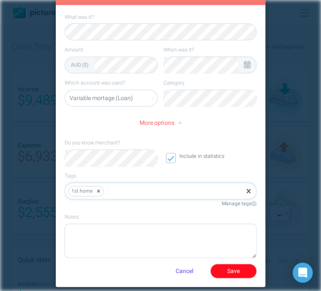
click at [236, 274] on button "Save" at bounding box center [233, 271] width 46 height 14
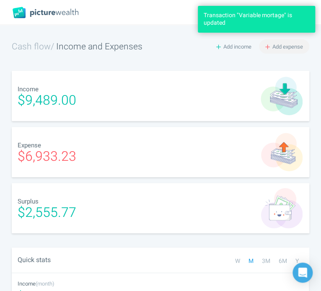
click at [296, 40] on button "Add expense" at bounding box center [284, 46] width 50 height 14
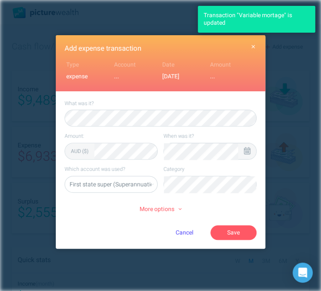
click at [249, 147] on icon at bounding box center [247, 151] width 6 height 8
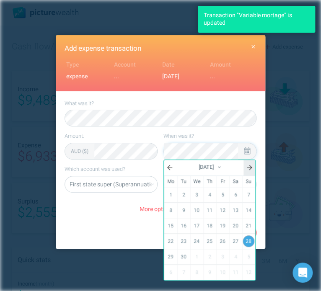
click at [253, 168] on link at bounding box center [250, 168] width 12 height 16
click at [214, 208] on link "9" at bounding box center [210, 210] width 12 height 14
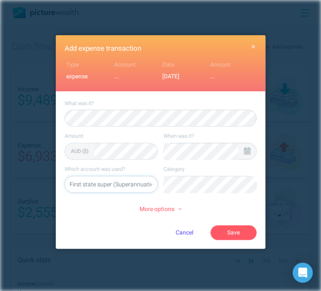
select select "5469"
click at [210, 203] on li "Rent" at bounding box center [210, 202] width 86 height 13
click at [234, 233] on button "Save" at bounding box center [233, 233] width 46 height 14
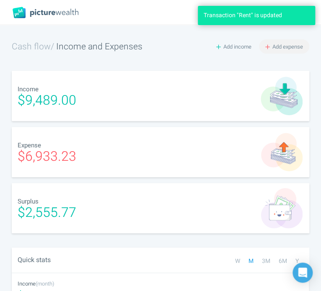
click at [288, 45] on span "Add expense" at bounding box center [288, 47] width 31 height 8
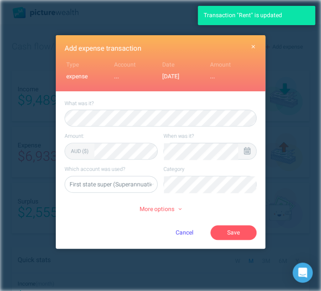
click at [251, 151] on div at bounding box center [247, 151] width 18 height 16
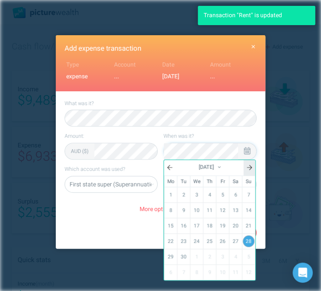
click at [255, 166] on link at bounding box center [250, 168] width 12 height 16
click at [211, 191] on link "2" at bounding box center [210, 195] width 12 height 14
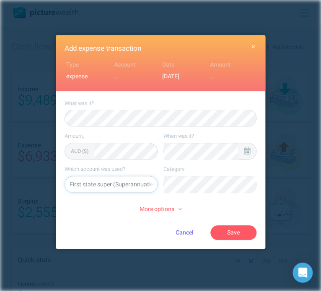
select select "44794"
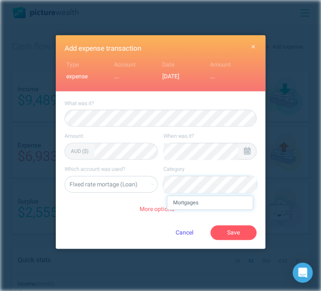
click at [208, 200] on li "Mortgages" at bounding box center [210, 202] width 86 height 13
click at [171, 208] on span "More options" at bounding box center [161, 209] width 42 height 9
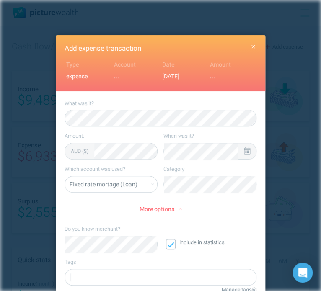
scroll to position [16, 0]
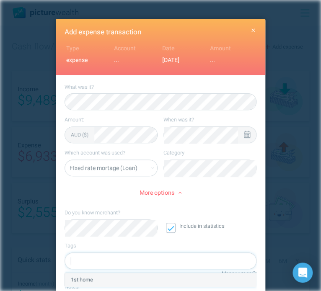
click at [180, 284] on div "1st home" at bounding box center [160, 279] width 191 height 13
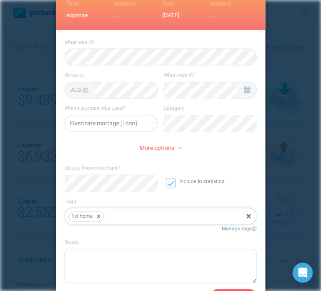
scroll to position [73, 0]
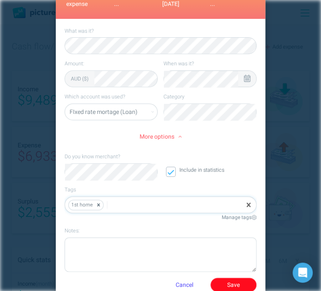
click at [241, 282] on button "Save" at bounding box center [233, 285] width 46 height 14
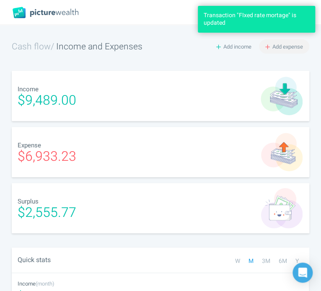
click at [290, 48] on span "Add expense" at bounding box center [288, 47] width 31 height 8
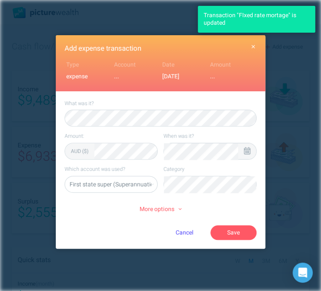
click at [249, 145] on div at bounding box center [247, 151] width 18 height 16
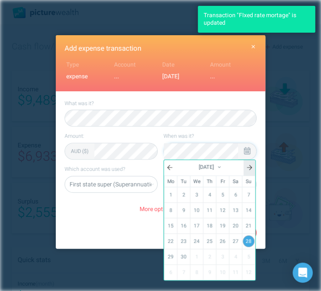
click at [252, 166] on link at bounding box center [250, 168] width 12 height 16
click at [215, 193] on link "2" at bounding box center [210, 195] width 12 height 14
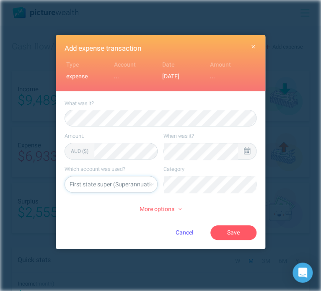
select select "44795"
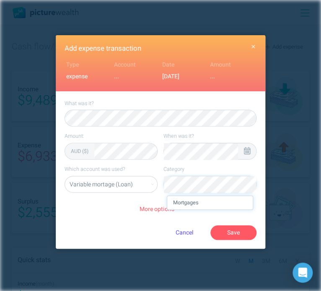
click at [205, 198] on li "Mortgages" at bounding box center [210, 202] width 86 height 13
click at [169, 210] on span "More options" at bounding box center [161, 209] width 42 height 9
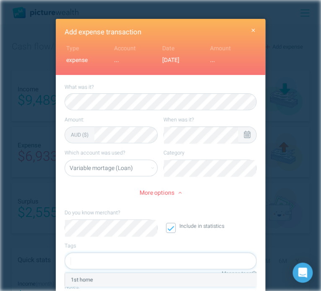
click at [172, 282] on div "1st home" at bounding box center [160, 279] width 191 height 13
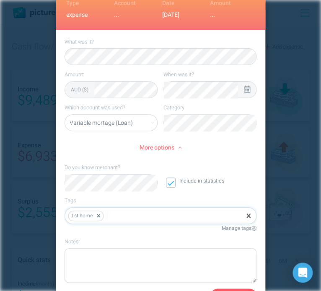
scroll to position [85, 0]
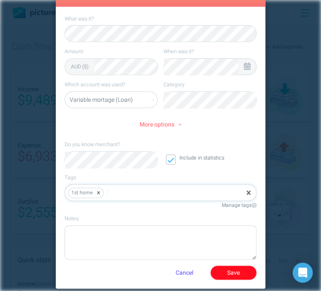
click at [238, 271] on button "Save" at bounding box center [233, 273] width 46 height 14
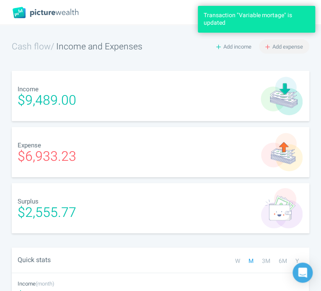
click at [288, 45] on span "Add expense" at bounding box center [288, 47] width 31 height 8
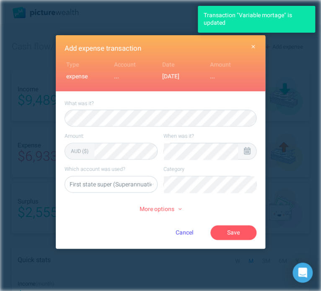
click at [247, 151] on icon at bounding box center [247, 151] width 6 height 8
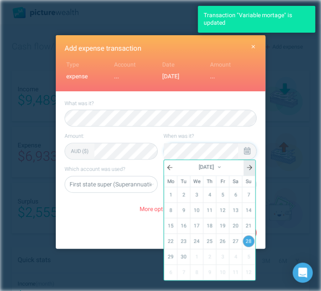
click at [253, 164] on link at bounding box center [250, 168] width 12 height 16
click at [209, 194] on link "2" at bounding box center [210, 195] width 12 height 14
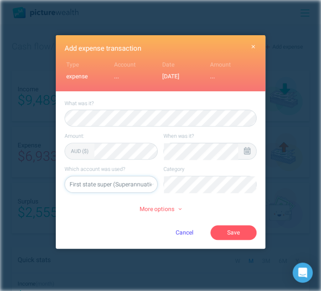
select select "5469"
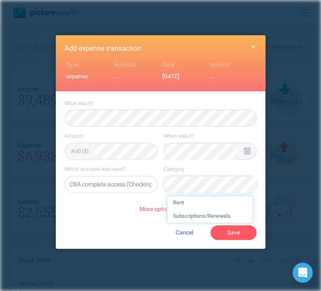
click at [208, 201] on li "Rent" at bounding box center [210, 202] width 86 height 13
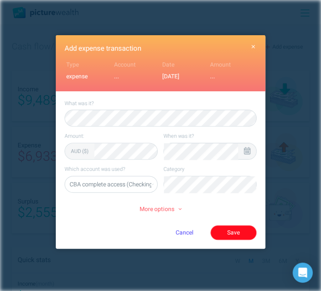
click at [236, 232] on button "Save" at bounding box center [233, 233] width 46 height 14
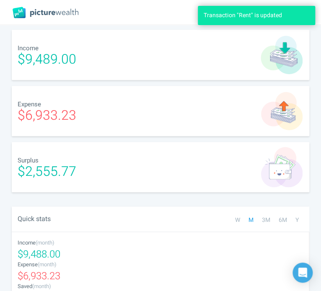
scroll to position [0, 0]
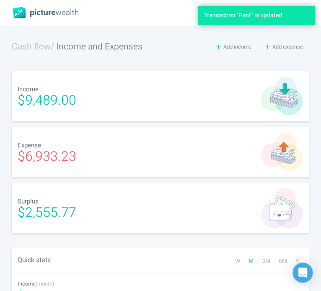
click at [204, 80] on div "Income $9,489.00" at bounding box center [161, 96] width 298 height 50
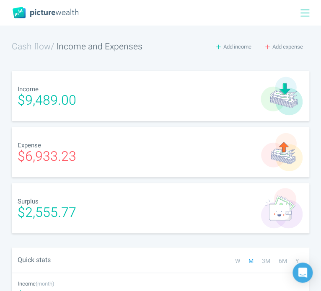
click at [310, 5] on div at bounding box center [308, 12] width 26 height 25
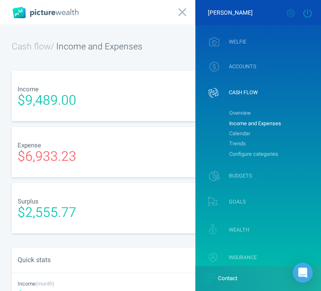
click at [308, 13] on icon at bounding box center [307, 13] width 10 height 8
